Goal: Find specific page/section: Find specific page/section

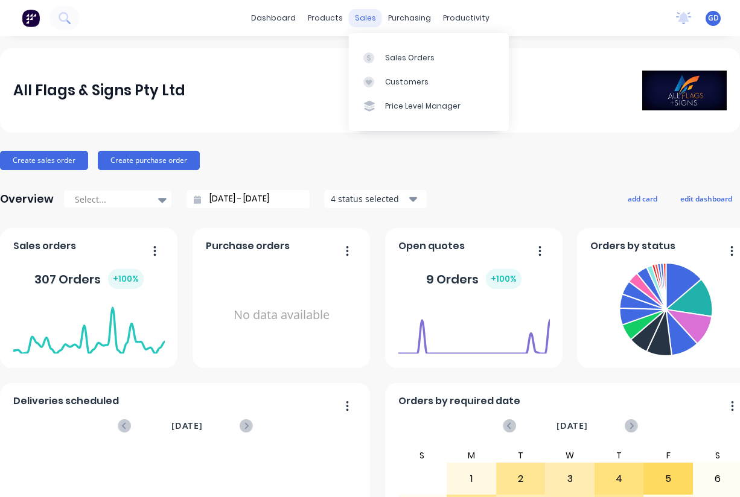
click at [365, 19] on div "sales" at bounding box center [365, 18] width 33 height 18
click at [400, 65] on link "Sales Orders" at bounding box center [429, 57] width 160 height 24
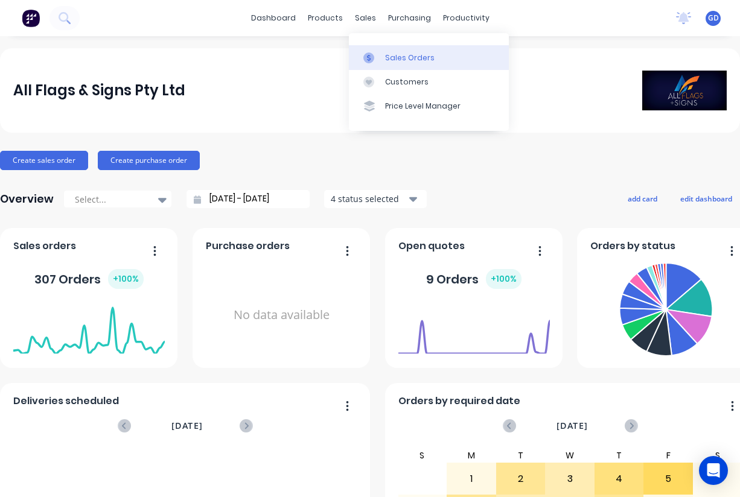
click at [397, 54] on div "Sales Orders" at bounding box center [409, 58] width 49 height 11
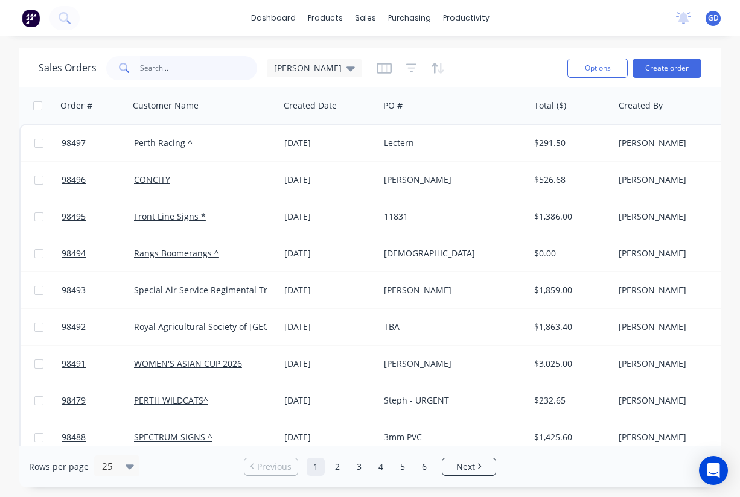
click at [158, 65] on input "text" at bounding box center [199, 68] width 118 height 24
type input "[PERSON_NAME]"
